Goal: Transaction & Acquisition: Purchase product/service

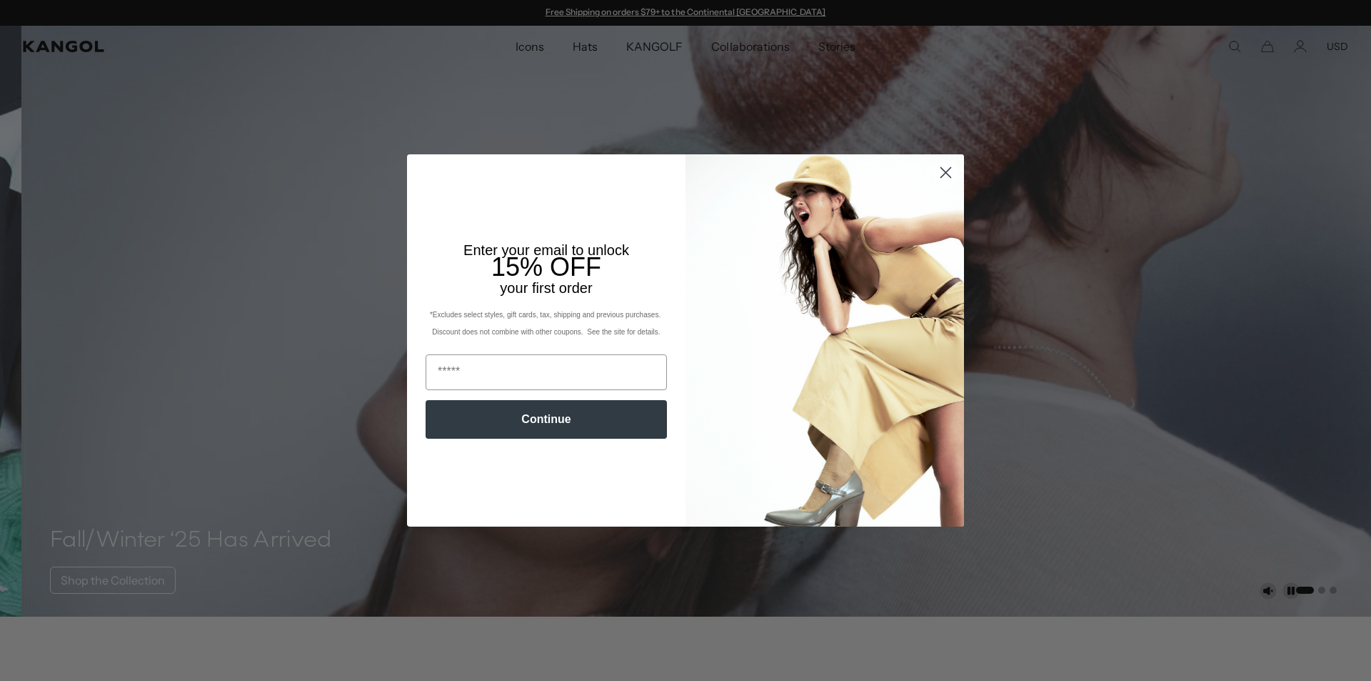
click at [942, 166] on circle "Close dialog" at bounding box center [946, 173] width 24 height 24
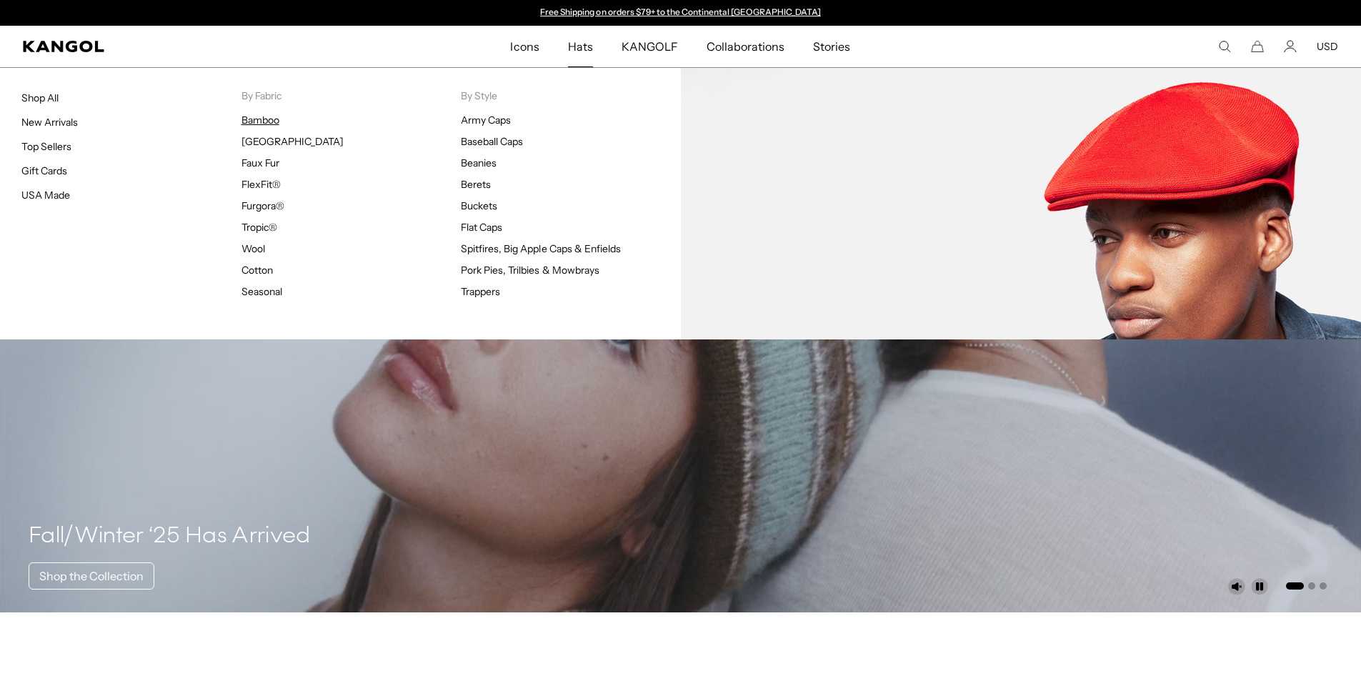
click at [262, 120] on link "Bamboo" at bounding box center [260, 120] width 38 height 13
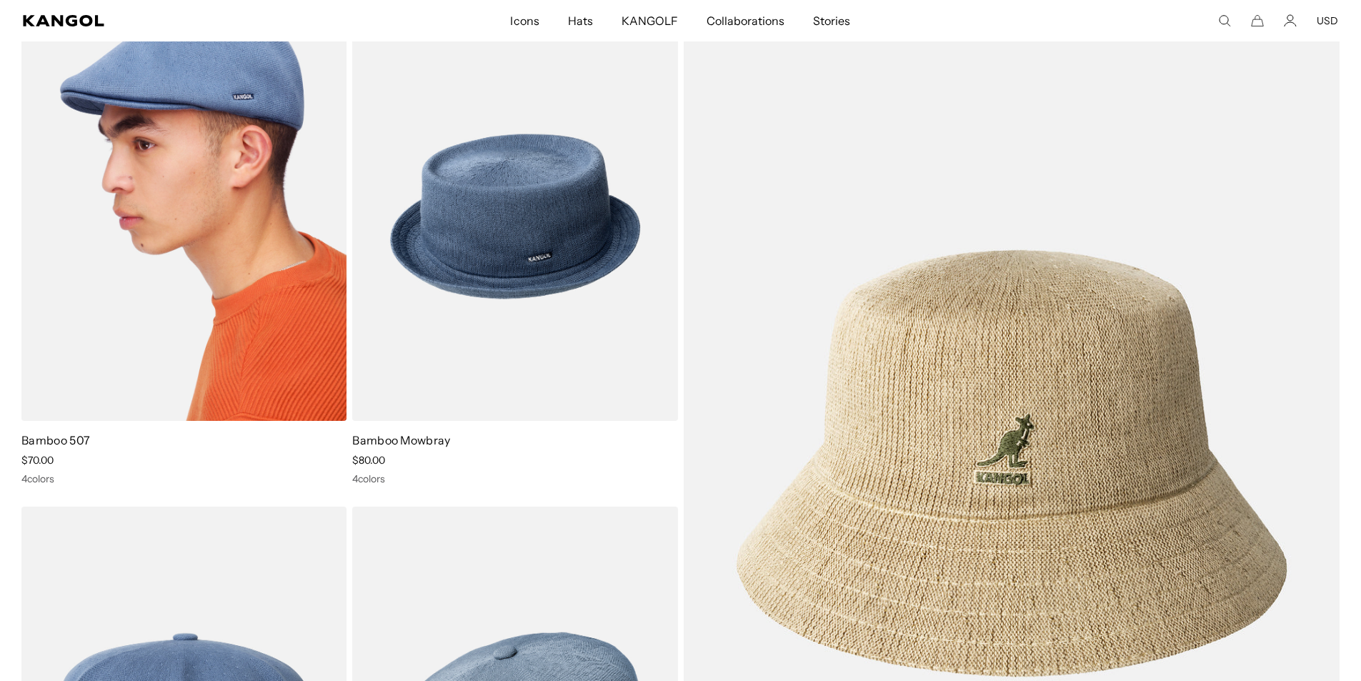
scroll to position [0, 294]
click at [191, 222] on img at bounding box center [183, 216] width 325 height 409
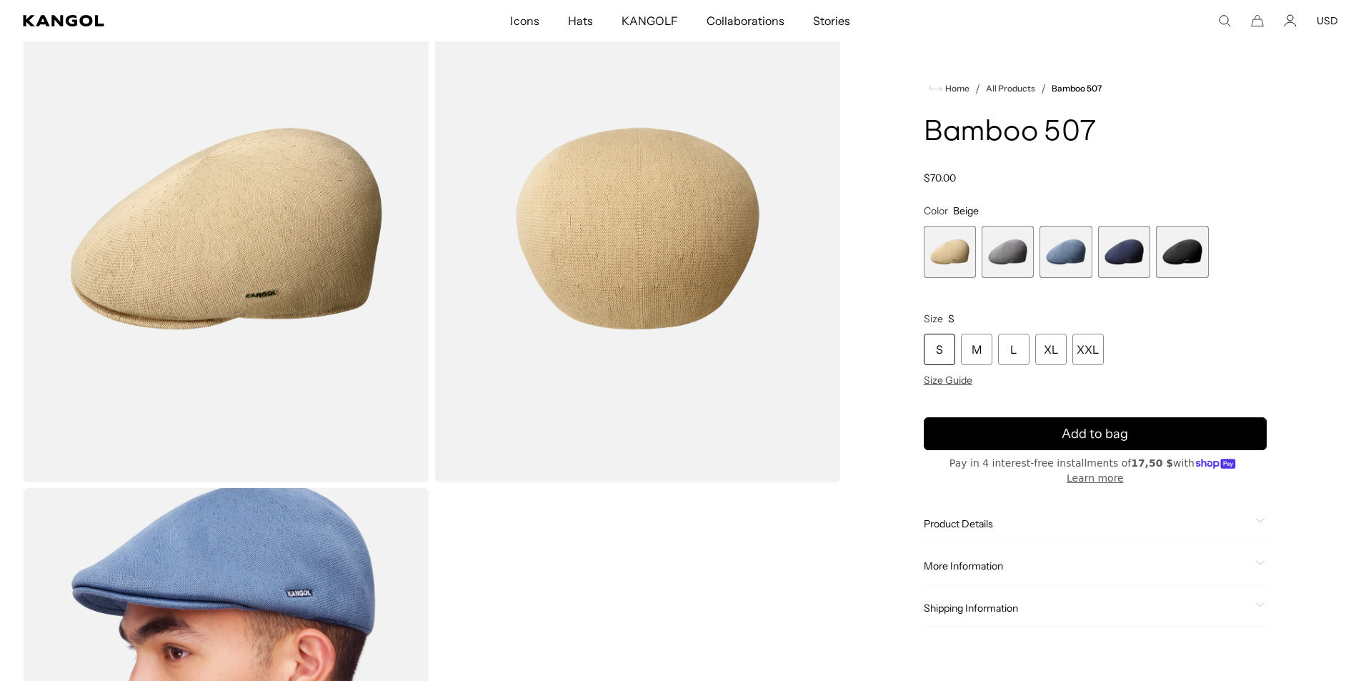
scroll to position [144, 0]
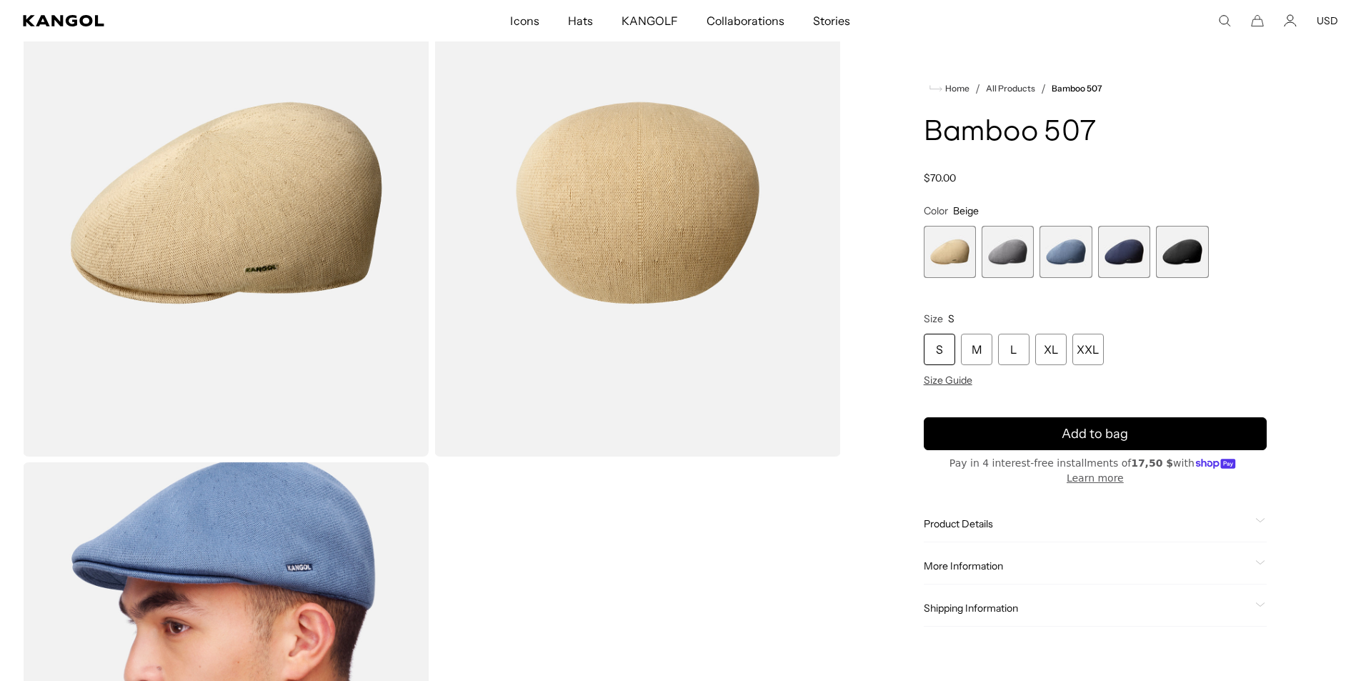
click at [1189, 245] on span "5 of 5" at bounding box center [1182, 252] width 52 height 52
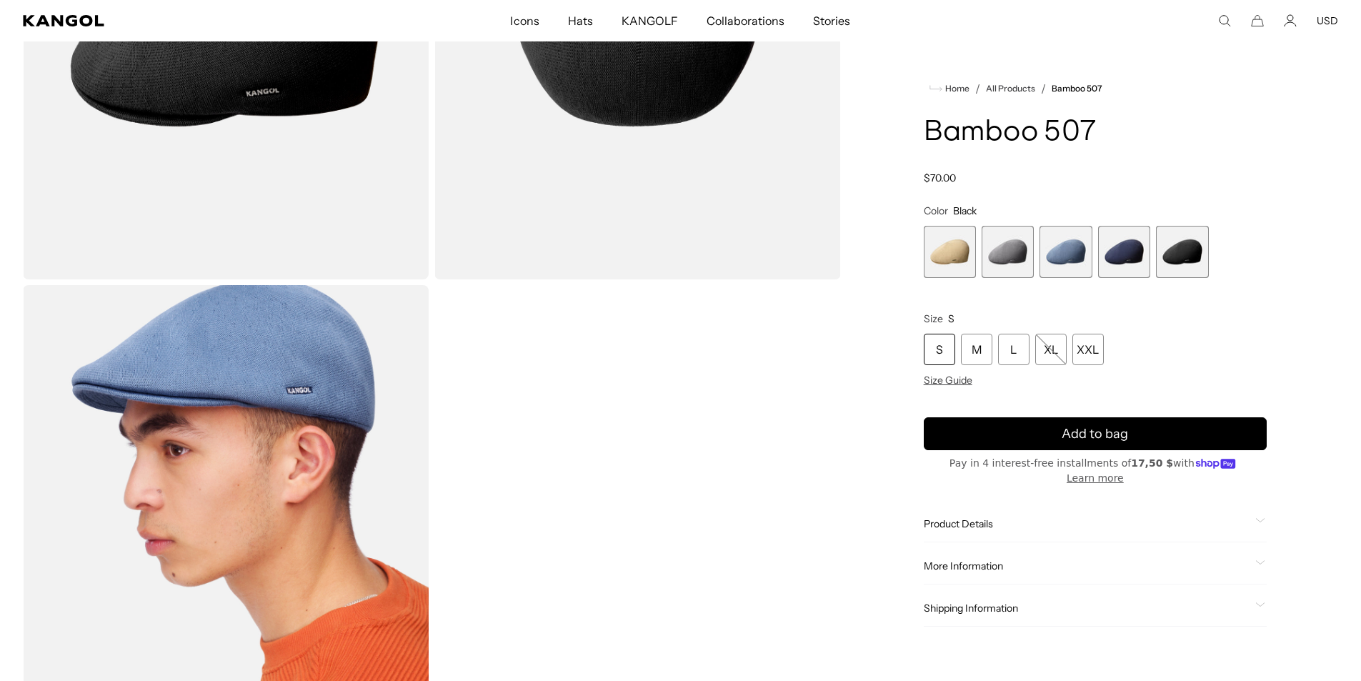
click at [954, 517] on span "Product Details" at bounding box center [1087, 523] width 326 height 13
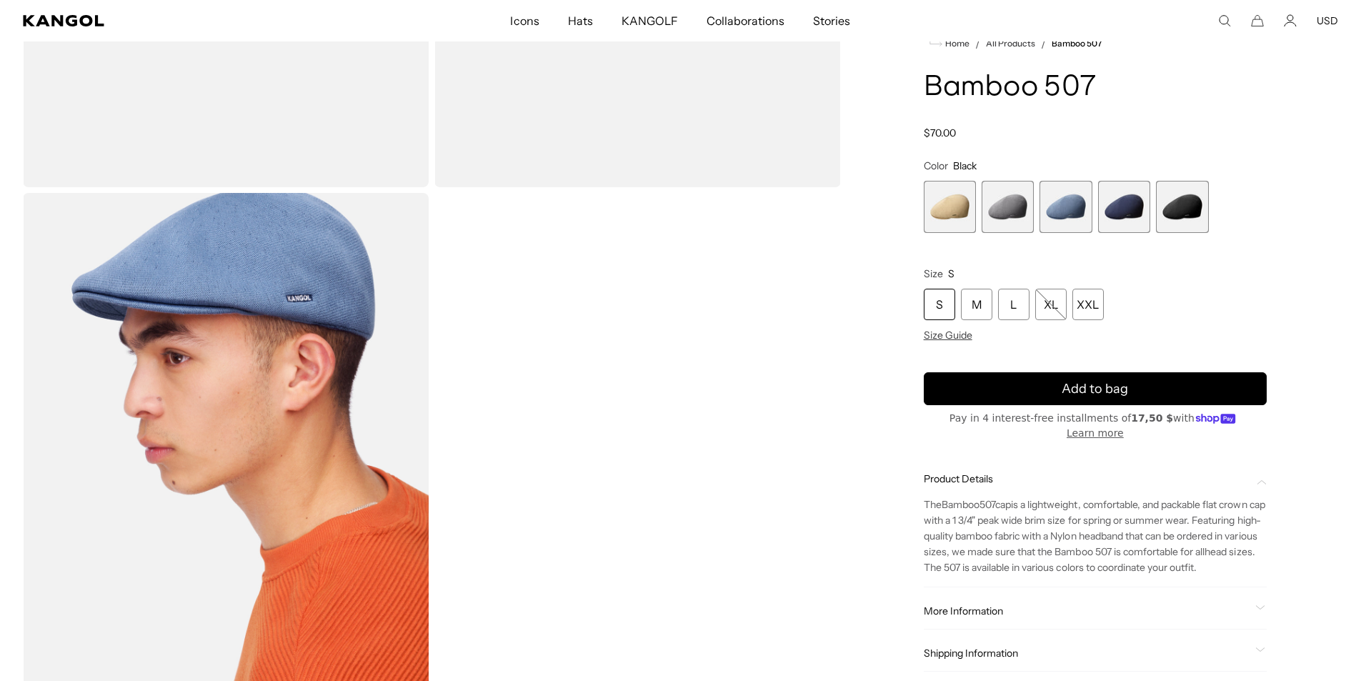
scroll to position [416, 0]
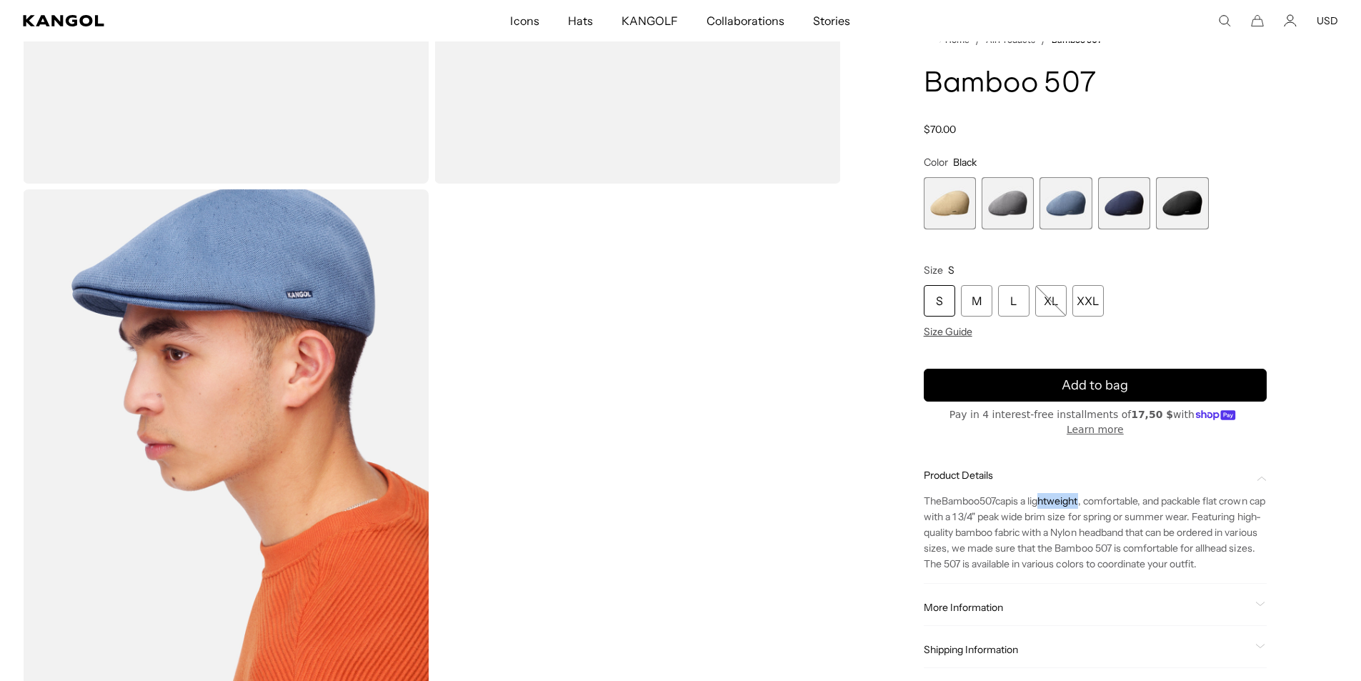
drag, startPoint x: 1044, startPoint y: 501, endPoint x: 1089, endPoint y: 500, distance: 44.3
click at [1089, 500] on span "is a lightweight, comfortable, and packable flat crown cap with a 1 3/4" peak w…" at bounding box center [1094, 525] width 341 height 60
click at [1133, 502] on span "is a lightweight, comfortable, and packable flat crown cap with a 1 3/4" peak w…" at bounding box center [1094, 525] width 341 height 60
drag, startPoint x: 981, startPoint y: 533, endPoint x: 1067, endPoint y: 526, distance: 86.7
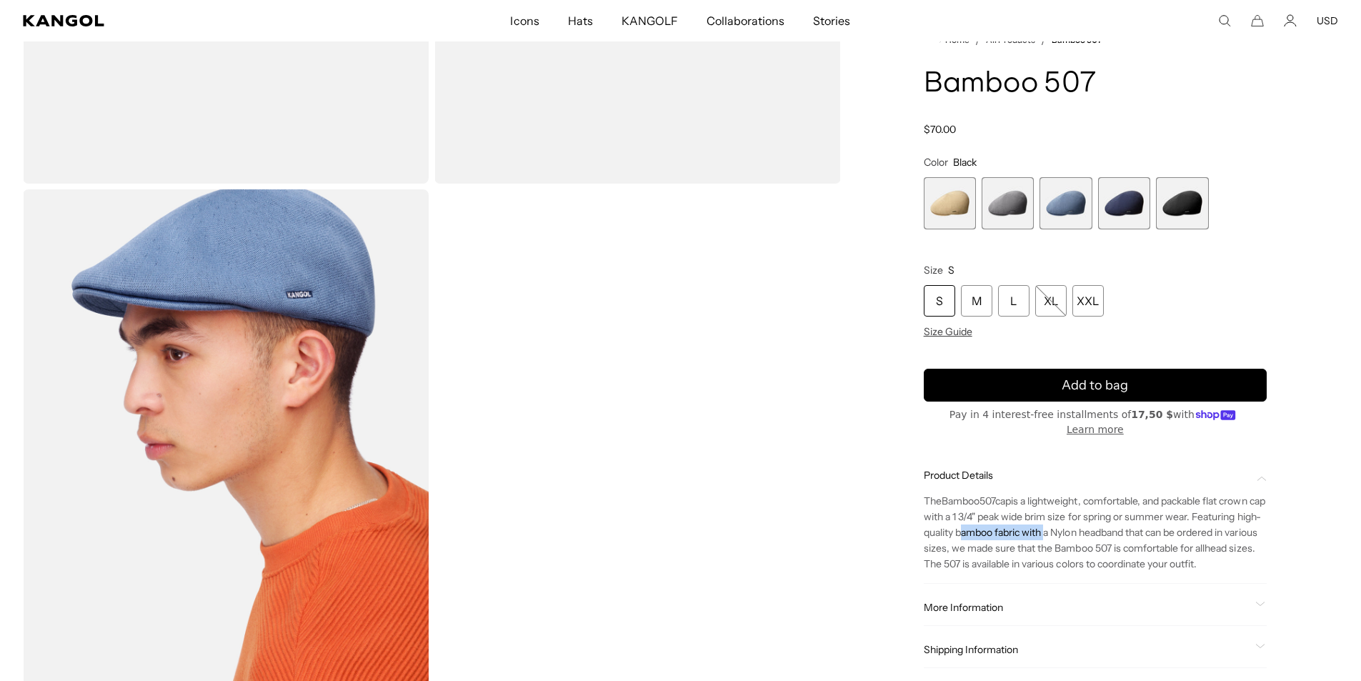
click at [1067, 526] on span "is a lightweight, comfortable, and packable flat crown cap with a 1 3/4" peak w…" at bounding box center [1094, 525] width 341 height 60
click at [1116, 526] on span "is a lightweight, comfortable, and packable flat crown cap with a 1 3/4" peak w…" at bounding box center [1094, 525] width 341 height 60
drag, startPoint x: 1089, startPoint y: 531, endPoint x: 1149, endPoint y: 526, distance: 60.2
click at [1149, 526] on span "is a lightweight, comfortable, and packable flat crown cap with a 1 3/4" peak w…" at bounding box center [1094, 525] width 341 height 60
